Goal: Register for event/course

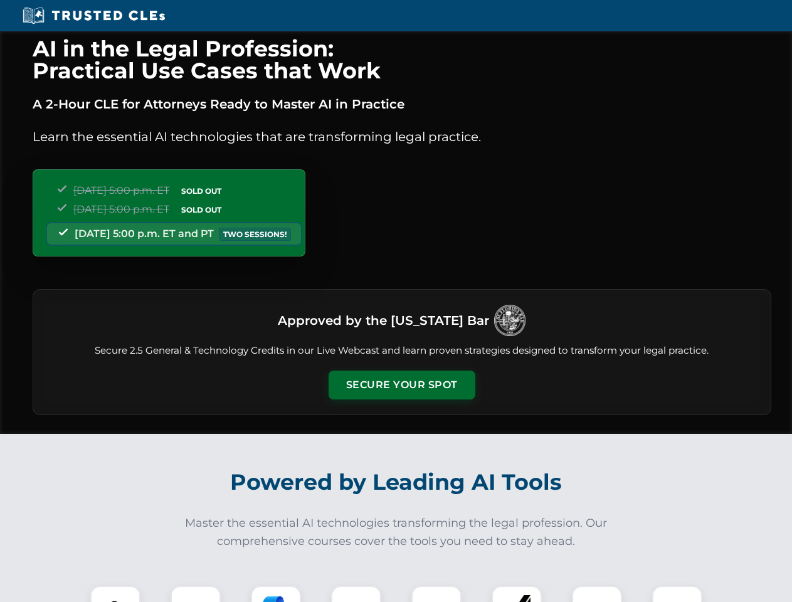
click at [401, 385] on button "Secure Your Spot" at bounding box center [401, 384] width 147 height 29
click at [115, 594] on img at bounding box center [115, 610] width 36 height 36
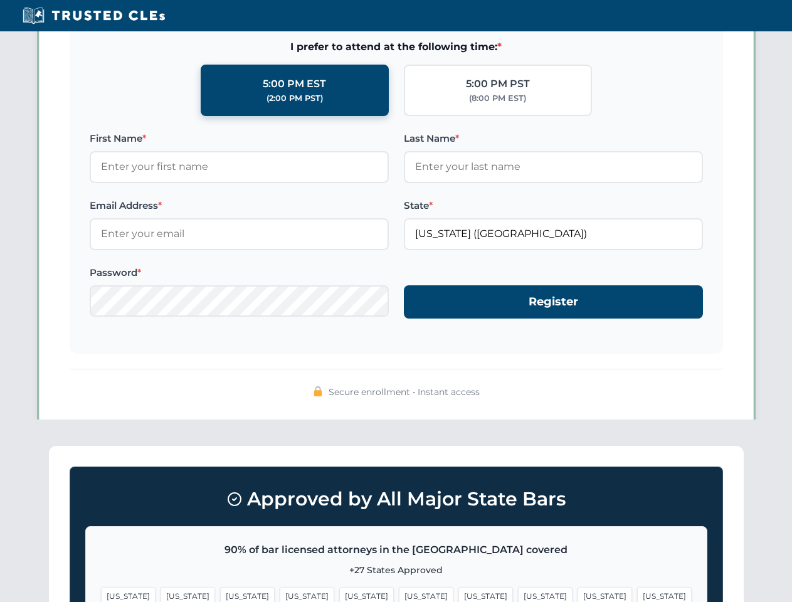
click at [458, 594] on span "[US_STATE]" at bounding box center [485, 596] width 55 height 18
click at [577, 594] on span "[US_STATE]" at bounding box center [604, 596] width 55 height 18
